Goal: Information Seeking & Learning: Learn about a topic

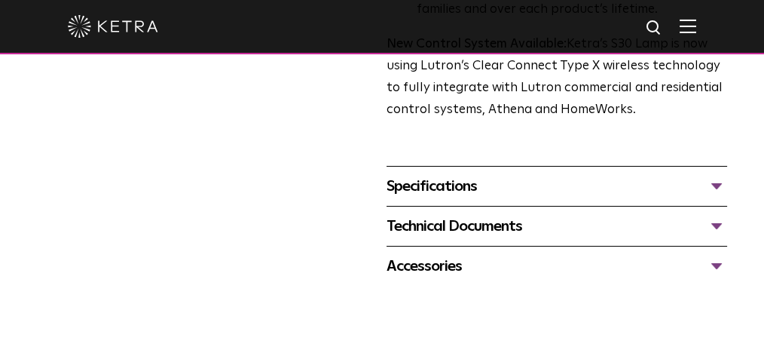
scroll to position [587, 0]
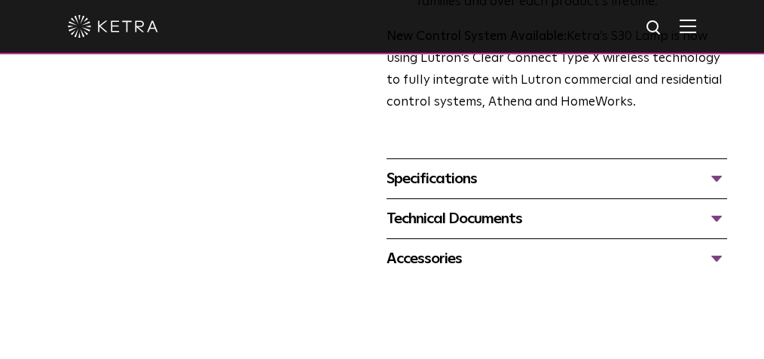
click at [420, 188] on div "Specifications" at bounding box center [557, 179] width 341 height 24
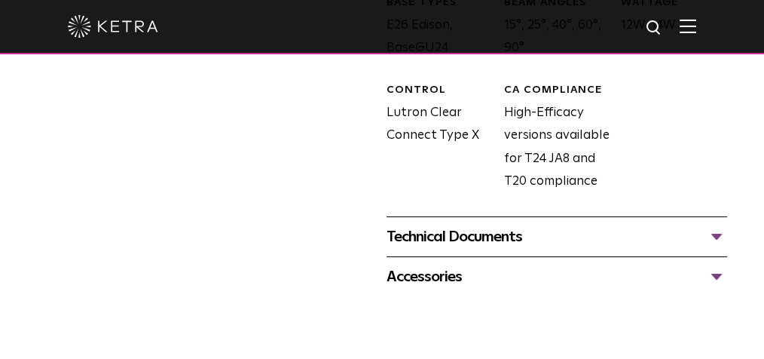
scroll to position [886, 0]
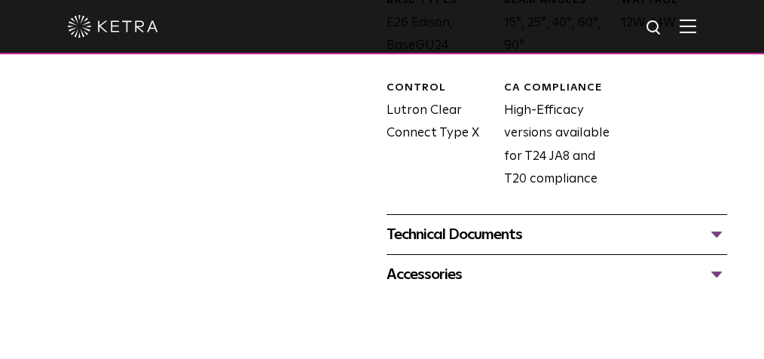
click at [418, 236] on div "Technical Documents" at bounding box center [557, 234] width 341 height 24
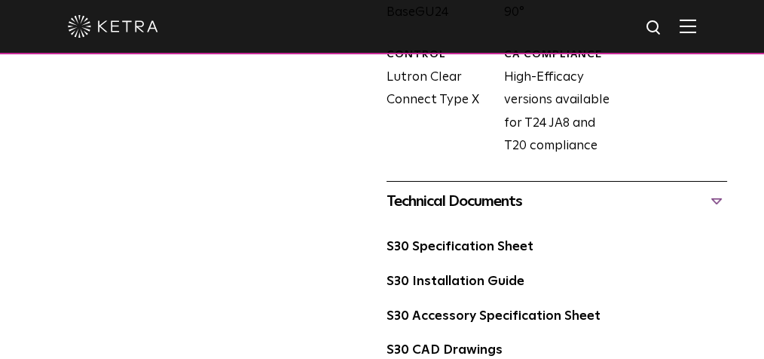
scroll to position [923, 0]
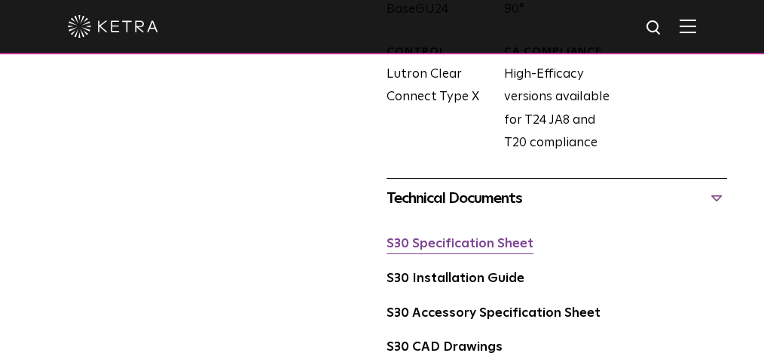
click at [408, 246] on link "S30 Specification Sheet" at bounding box center [460, 243] width 147 height 13
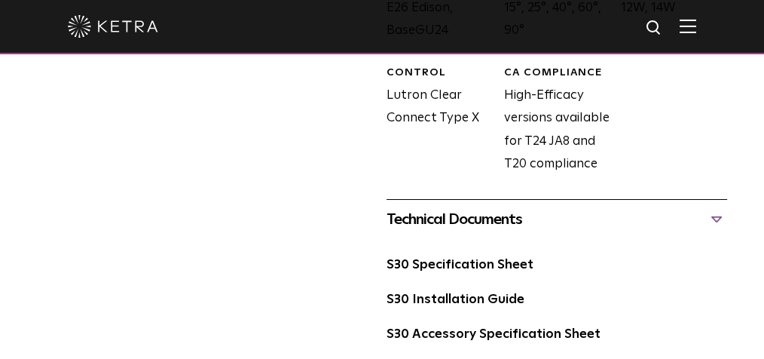
scroll to position [902, 0]
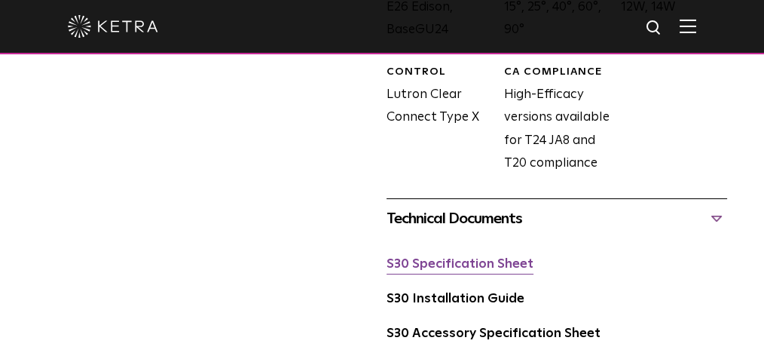
click at [467, 263] on link "S30 Specification Sheet" at bounding box center [460, 264] width 147 height 13
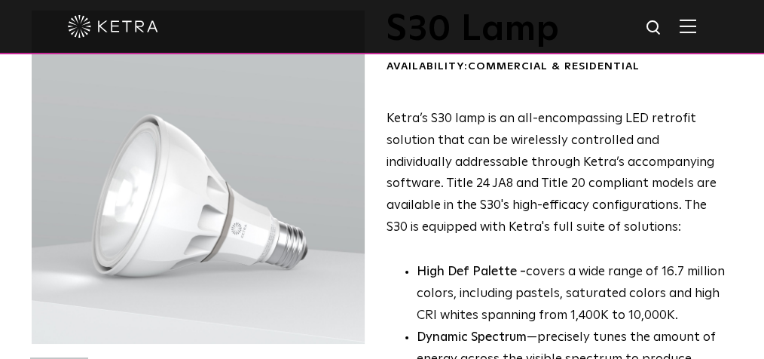
scroll to position [100, 0]
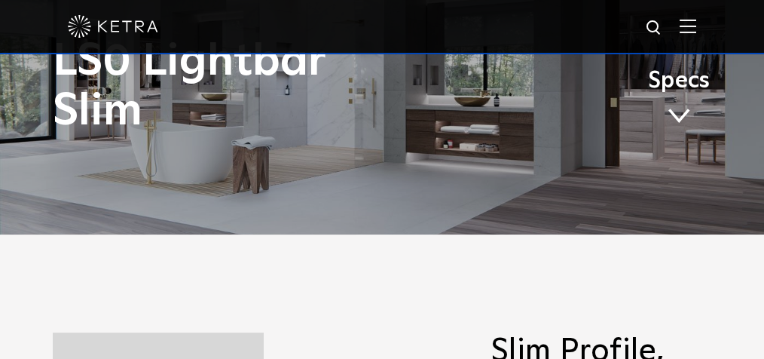
scroll to position [127, 0]
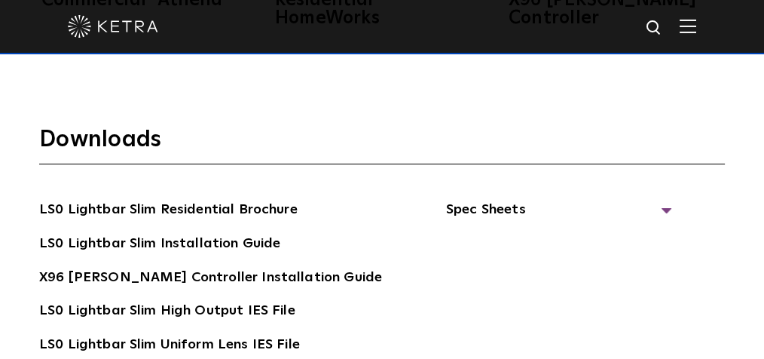
scroll to position [2528, 0]
click at [696, 38] on div at bounding box center [382, 26] width 629 height 53
click at [692, 29] on img at bounding box center [688, 26] width 17 height 14
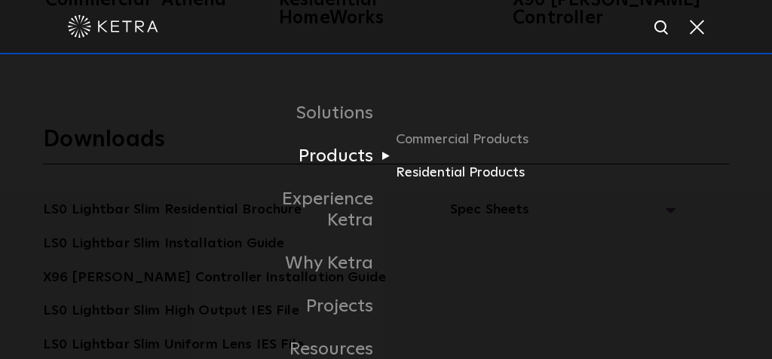
click at [428, 171] on link "Residential Products" at bounding box center [468, 173] width 145 height 22
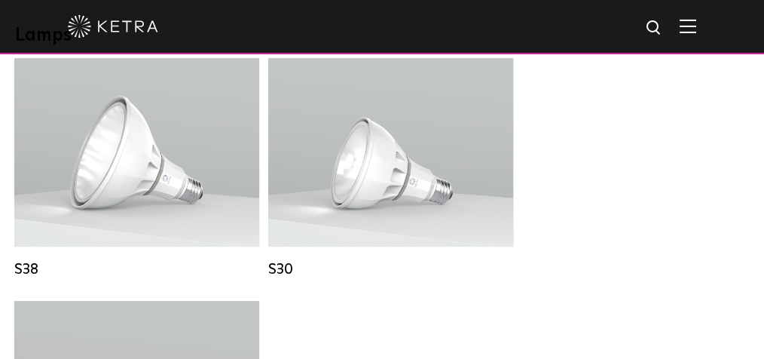
scroll to position [1126, 0]
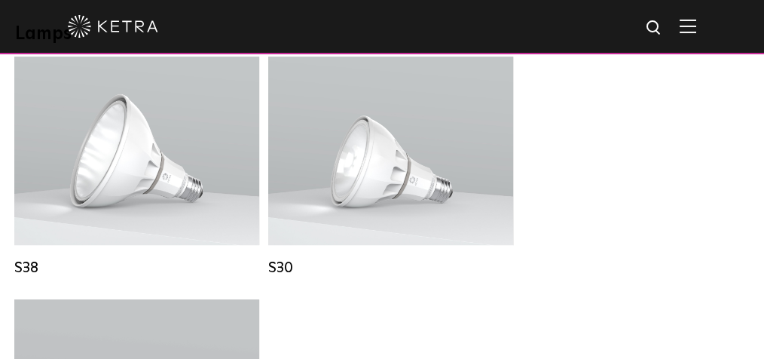
click at [598, 284] on div "S38 Lumen Output: 1100 Colors: White / Black Base Type: E26 Edison Base / GU24 …" at bounding box center [382, 299] width 745 height 485
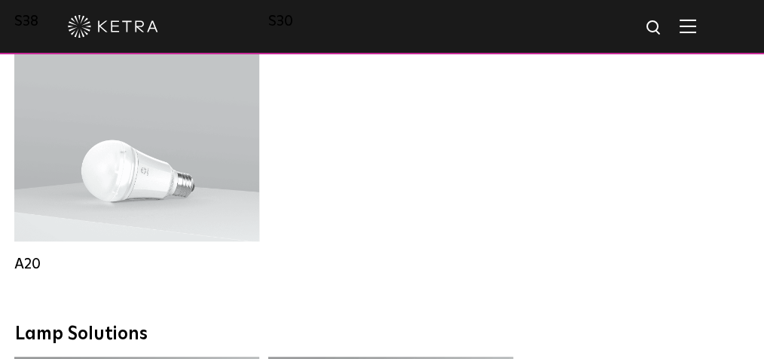
scroll to position [1388, 0]
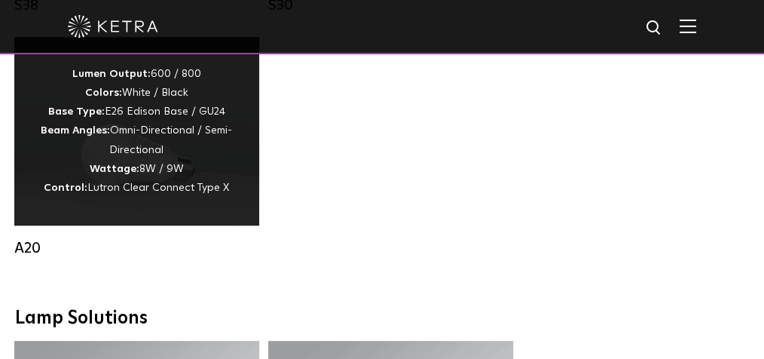
click at [134, 224] on div "Lumen Output: 600 / 800 Colors: White / Black Base Type: E26 Edison Base / GU24…" at bounding box center [136, 131] width 245 height 188
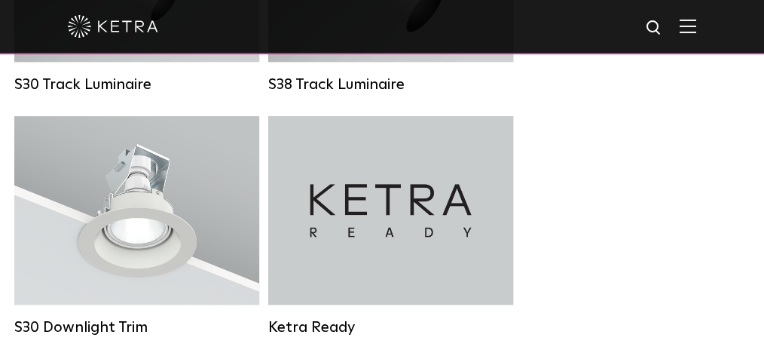
scroll to position [1855, 0]
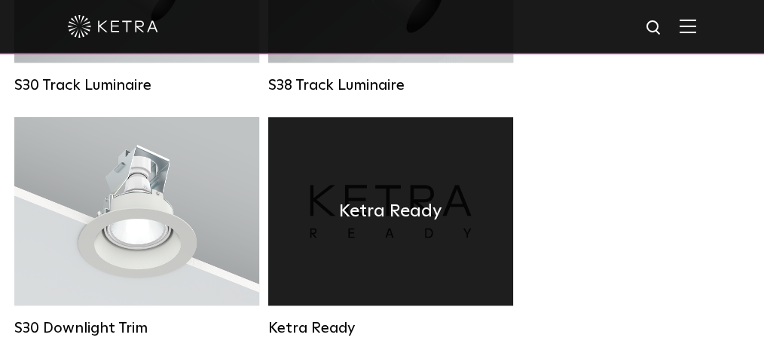
click at [365, 225] on h4 "Ketra Ready" at bounding box center [390, 211] width 103 height 29
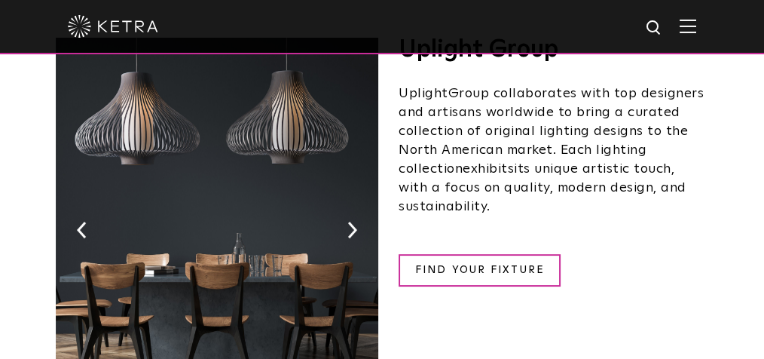
scroll to position [279, 0]
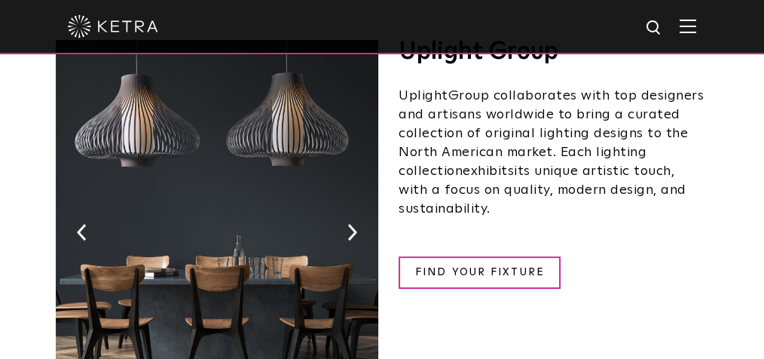
click at [354, 235] on img at bounding box center [352, 232] width 10 height 17
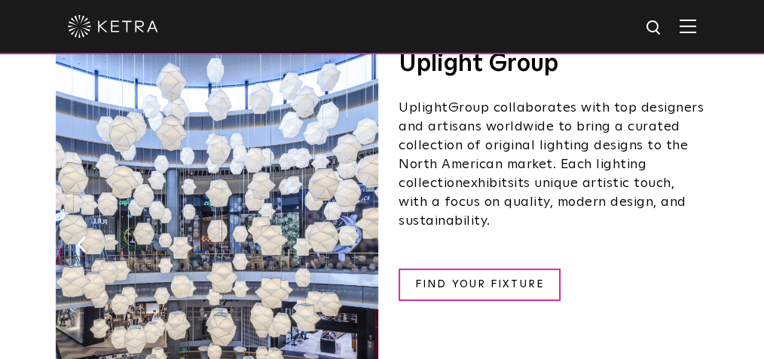
scroll to position [266, 0]
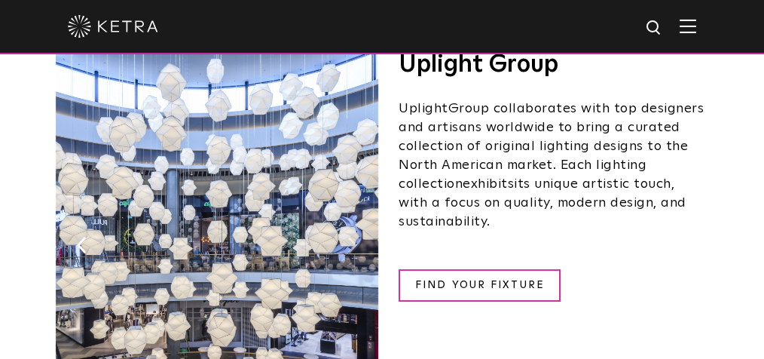
click at [347, 238] on img at bounding box center [352, 245] width 10 height 17
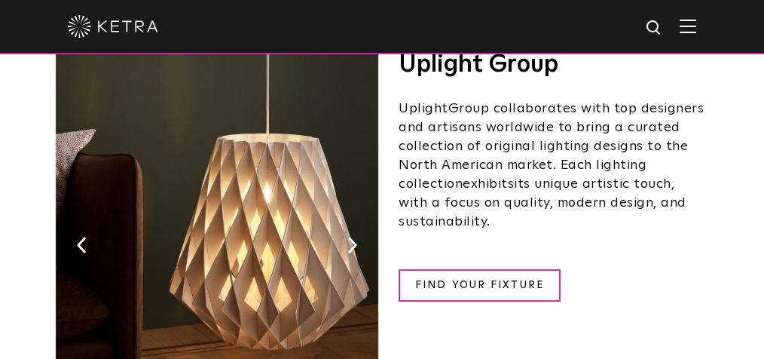
click at [363, 238] on img at bounding box center [217, 241] width 323 height 377
click at [353, 245] on img at bounding box center [352, 245] width 10 height 17
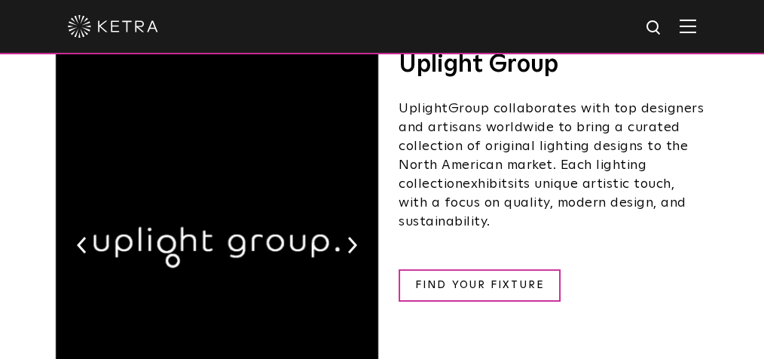
click at [352, 253] on img at bounding box center [217, 241] width 323 height 377
click at [354, 245] on img at bounding box center [352, 245] width 10 height 17
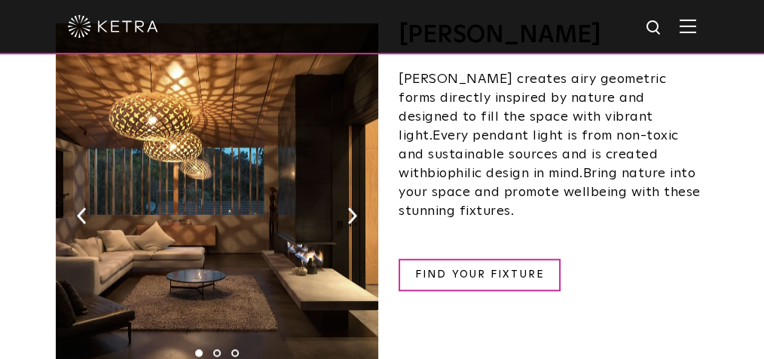
scroll to position [1203, 0]
